Goal: Task Accomplishment & Management: Complete application form

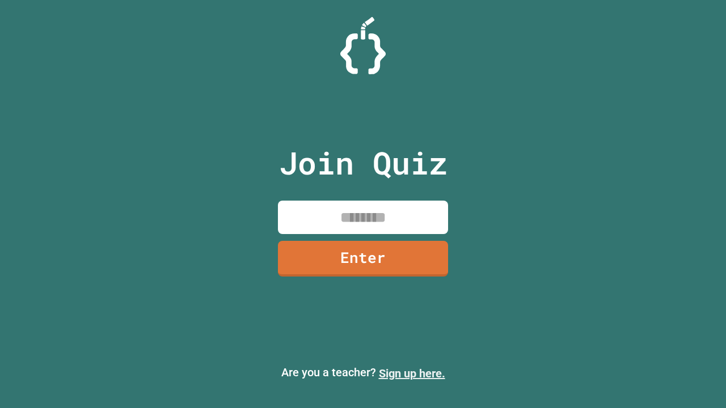
click at [412, 374] on link "Sign up here." at bounding box center [412, 374] width 66 height 14
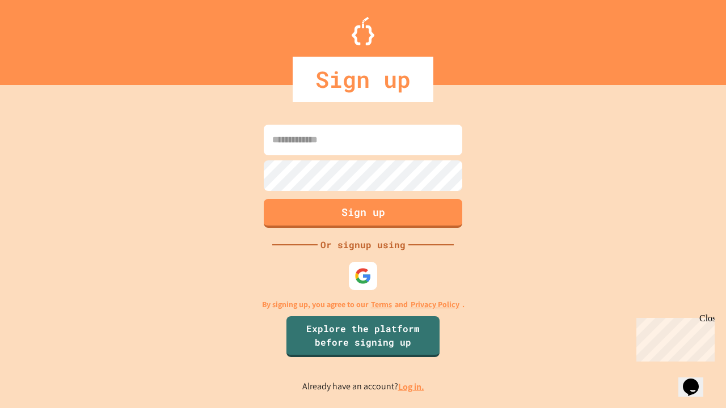
click at [412, 387] on link "Log in." at bounding box center [411, 387] width 26 height 12
